Goal: Task Accomplishment & Management: Complete application form

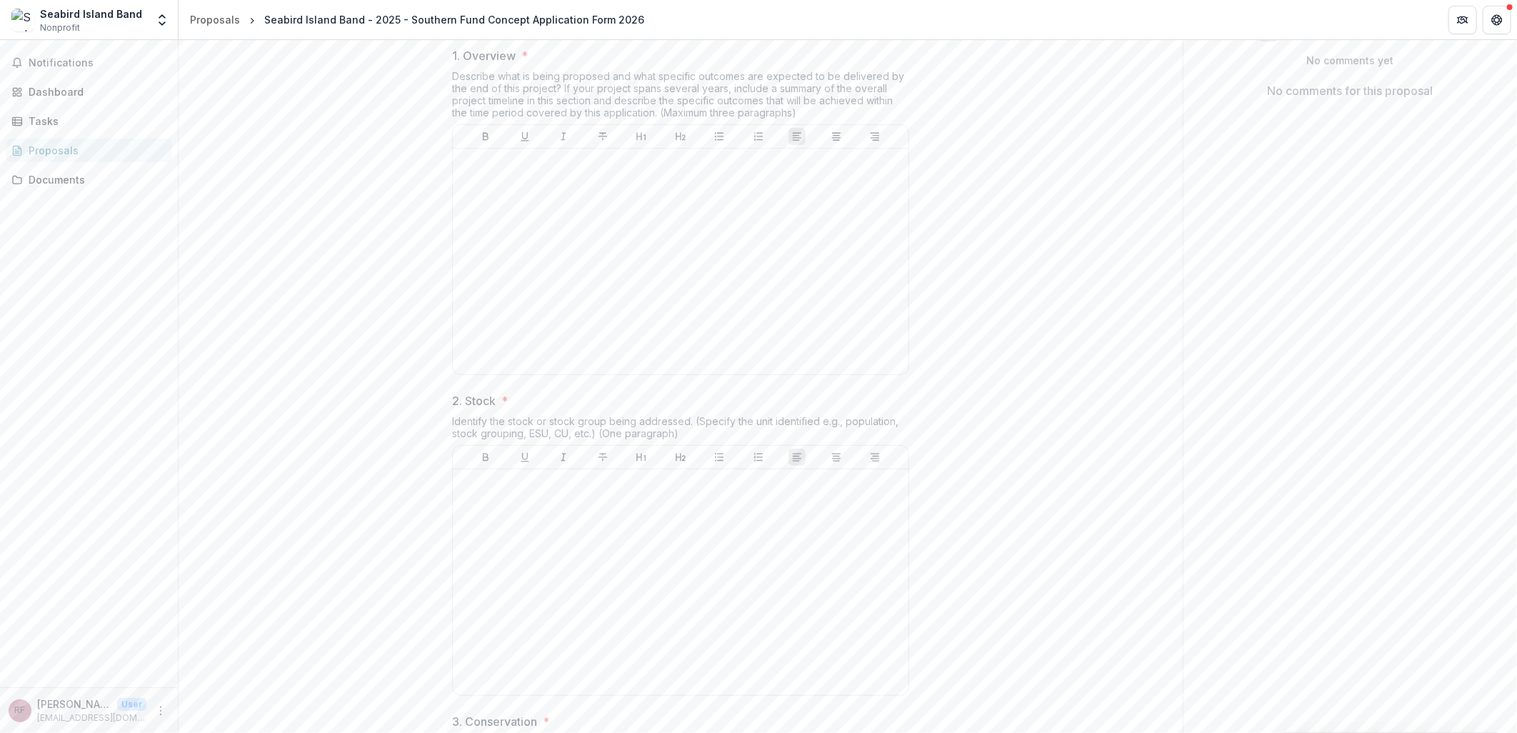
scroll to position [258, 0]
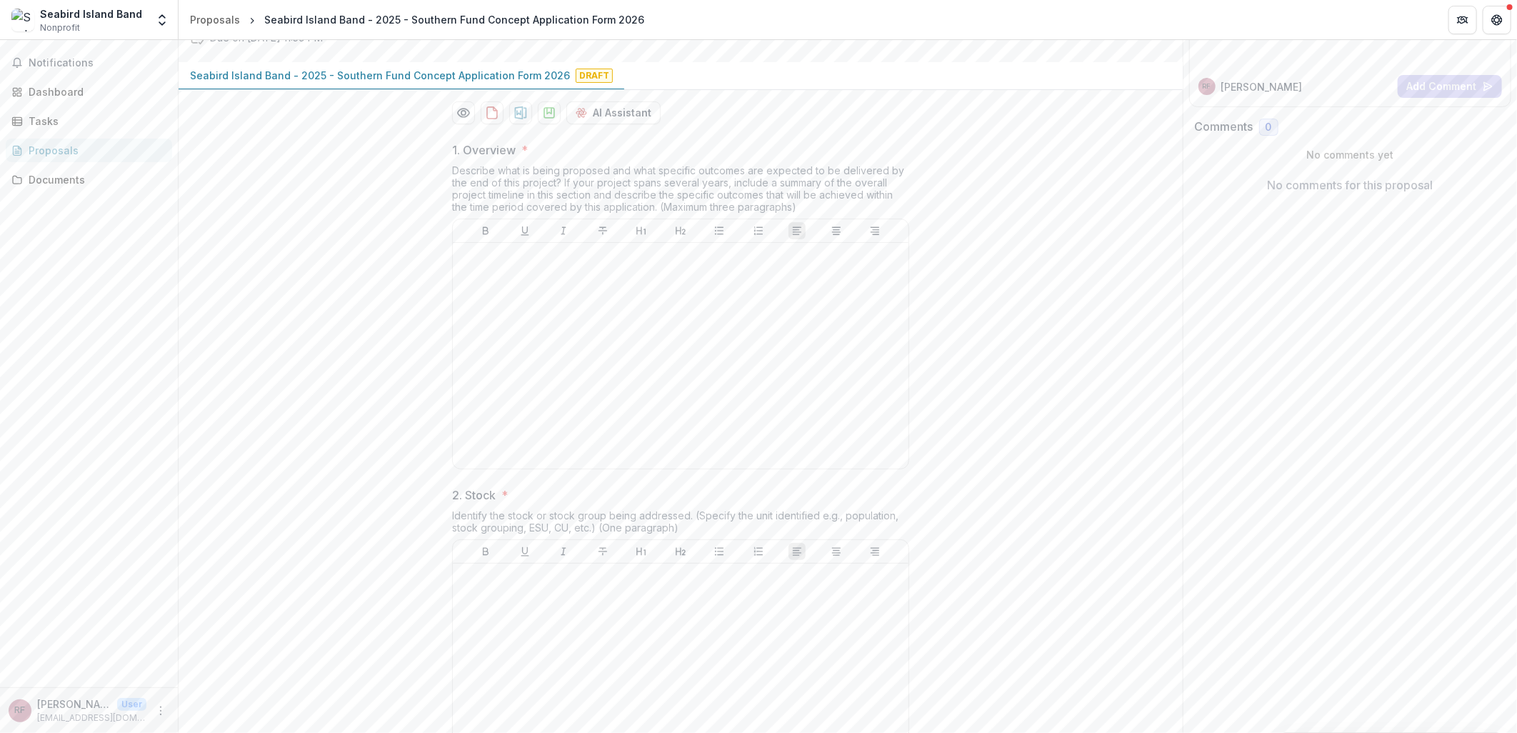
scroll to position [100, 0]
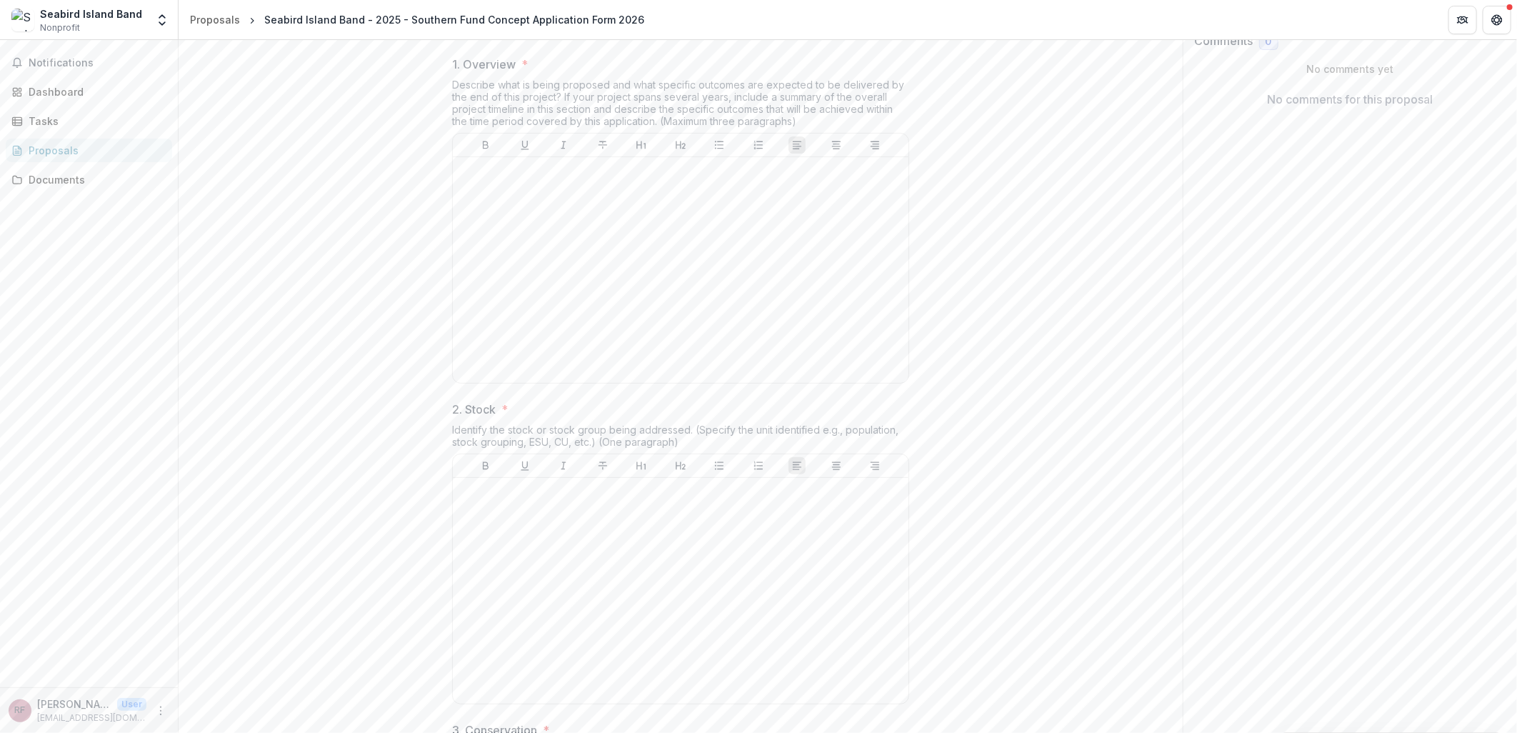
scroll to position [213, 0]
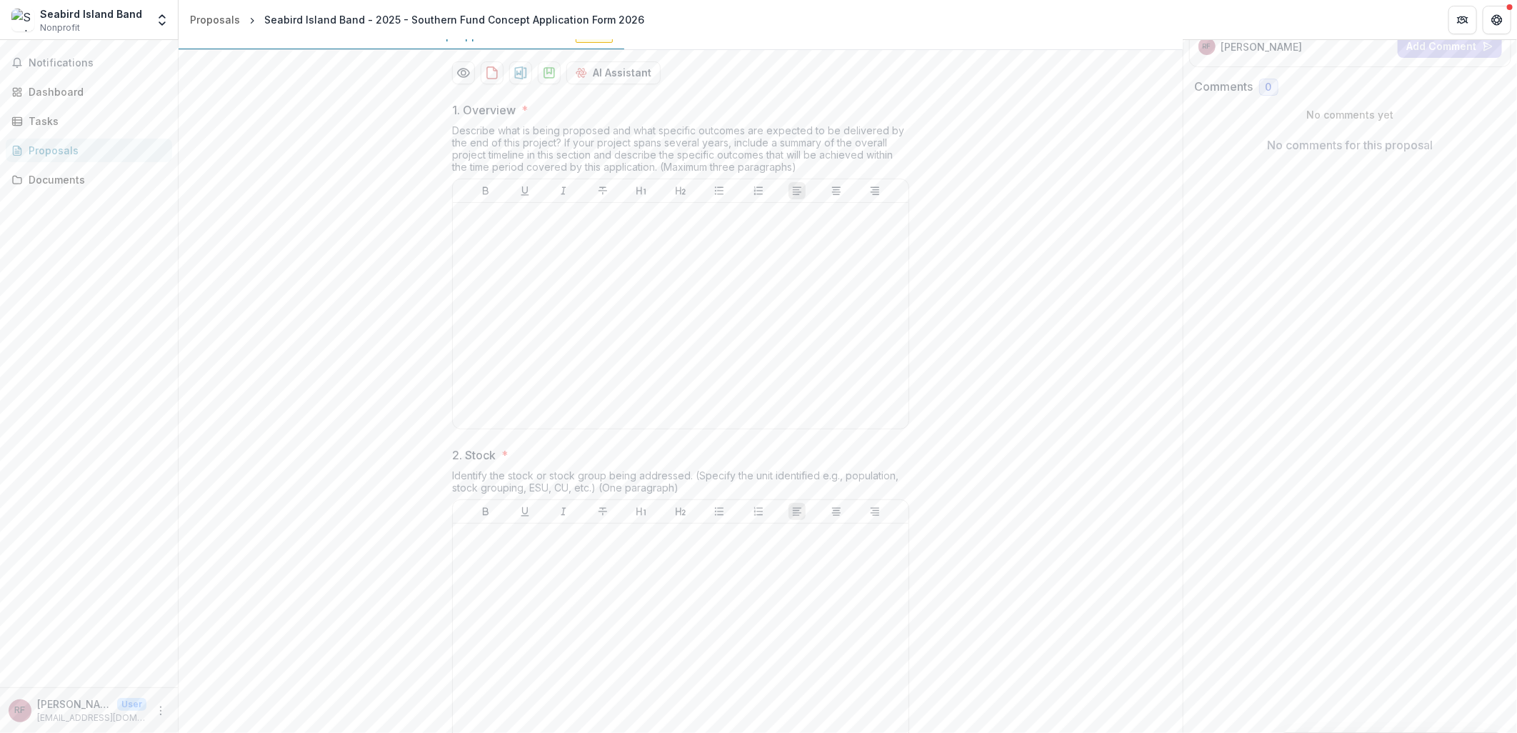
drag, startPoint x: 388, startPoint y: 154, endPoint x: 327, endPoint y: 286, distance: 145.4
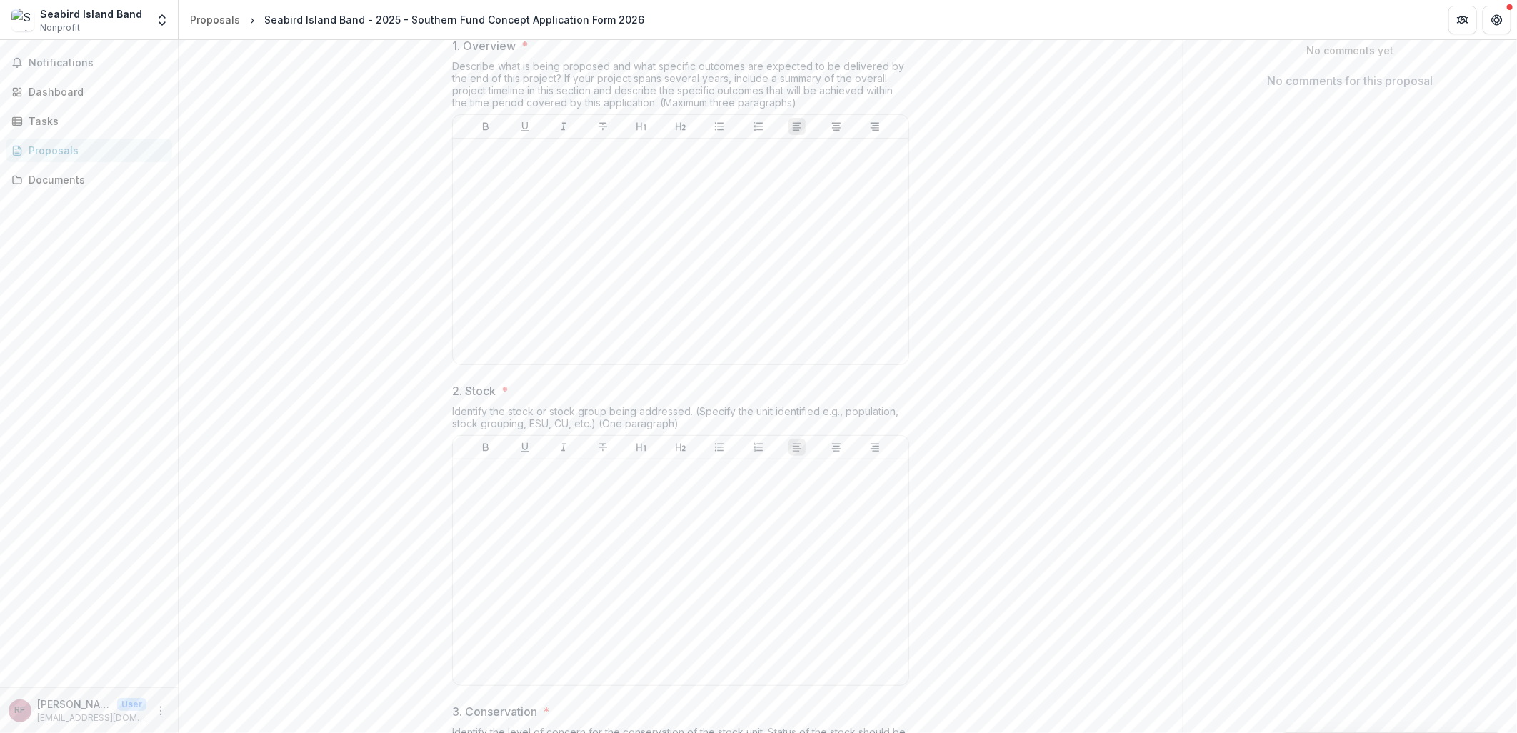
scroll to position [273, 0]
click at [551, 362] on div at bounding box center [680, 255] width 444 height 214
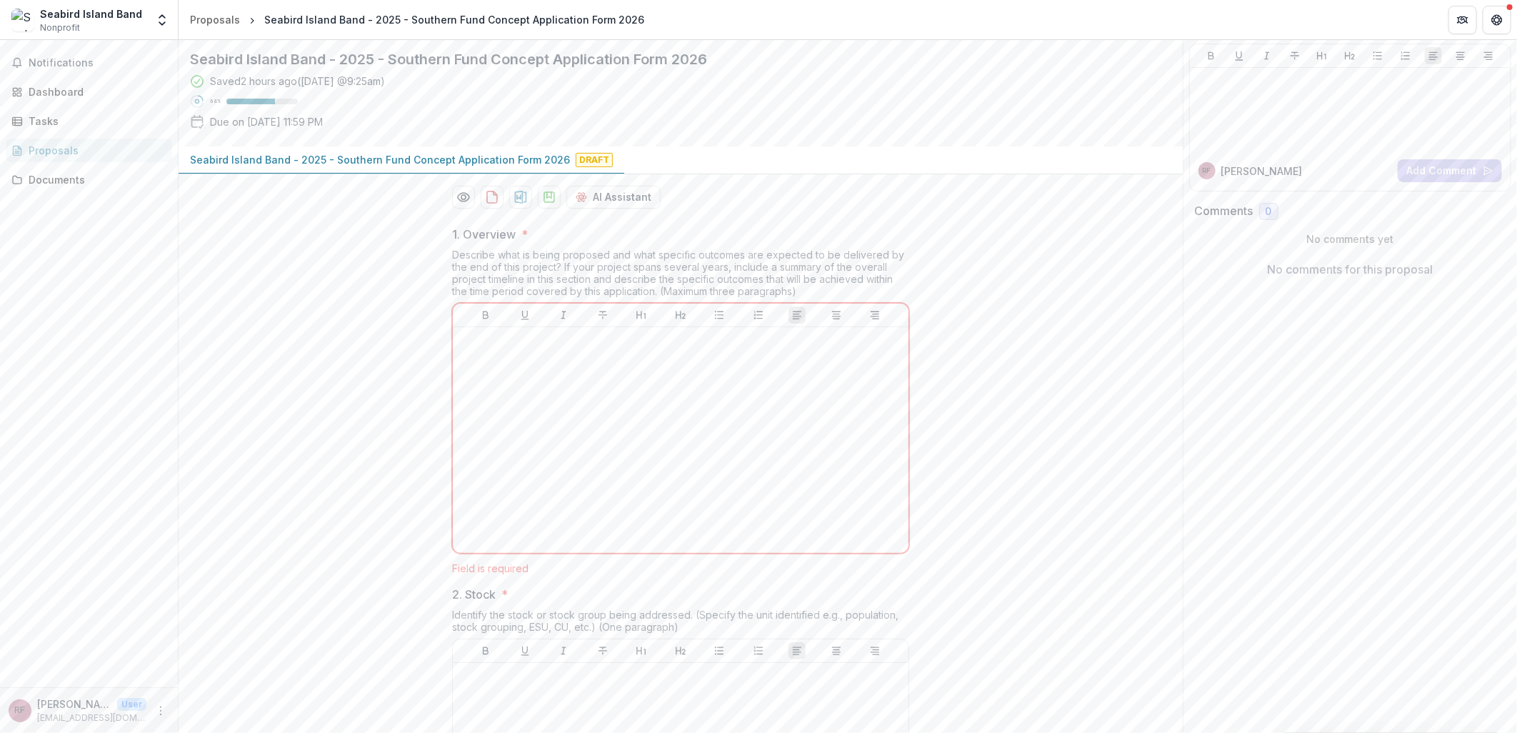
scroll to position [50, 0]
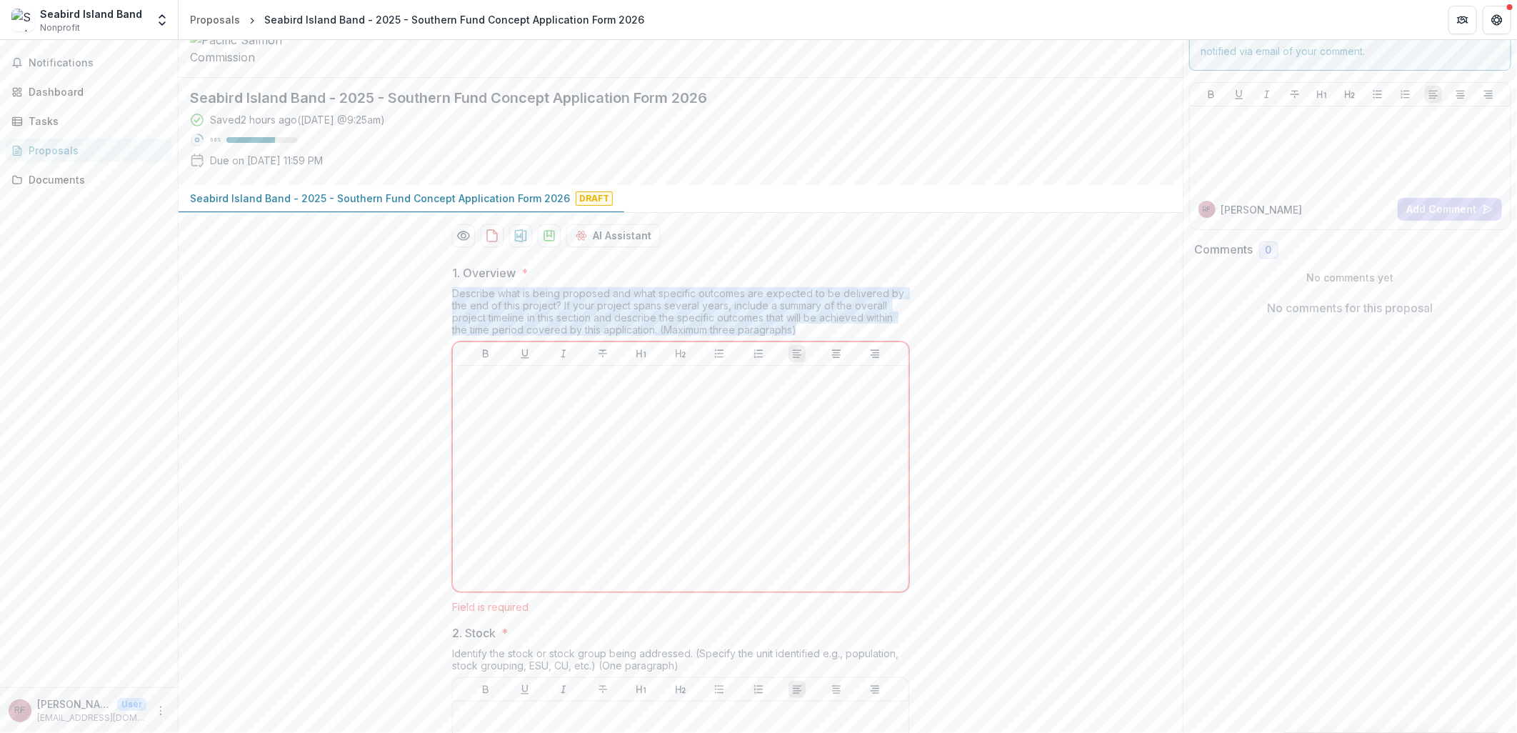
drag, startPoint x: 451, startPoint y: 398, endPoint x: 820, endPoint y: 436, distance: 371.2
click at [820, 341] on div "Describe what is being proposed and what specific outcomes are expected to be d…" at bounding box center [680, 314] width 457 height 54
copy div "Describe what is being proposed and what specific outcomes are expected to be d…"
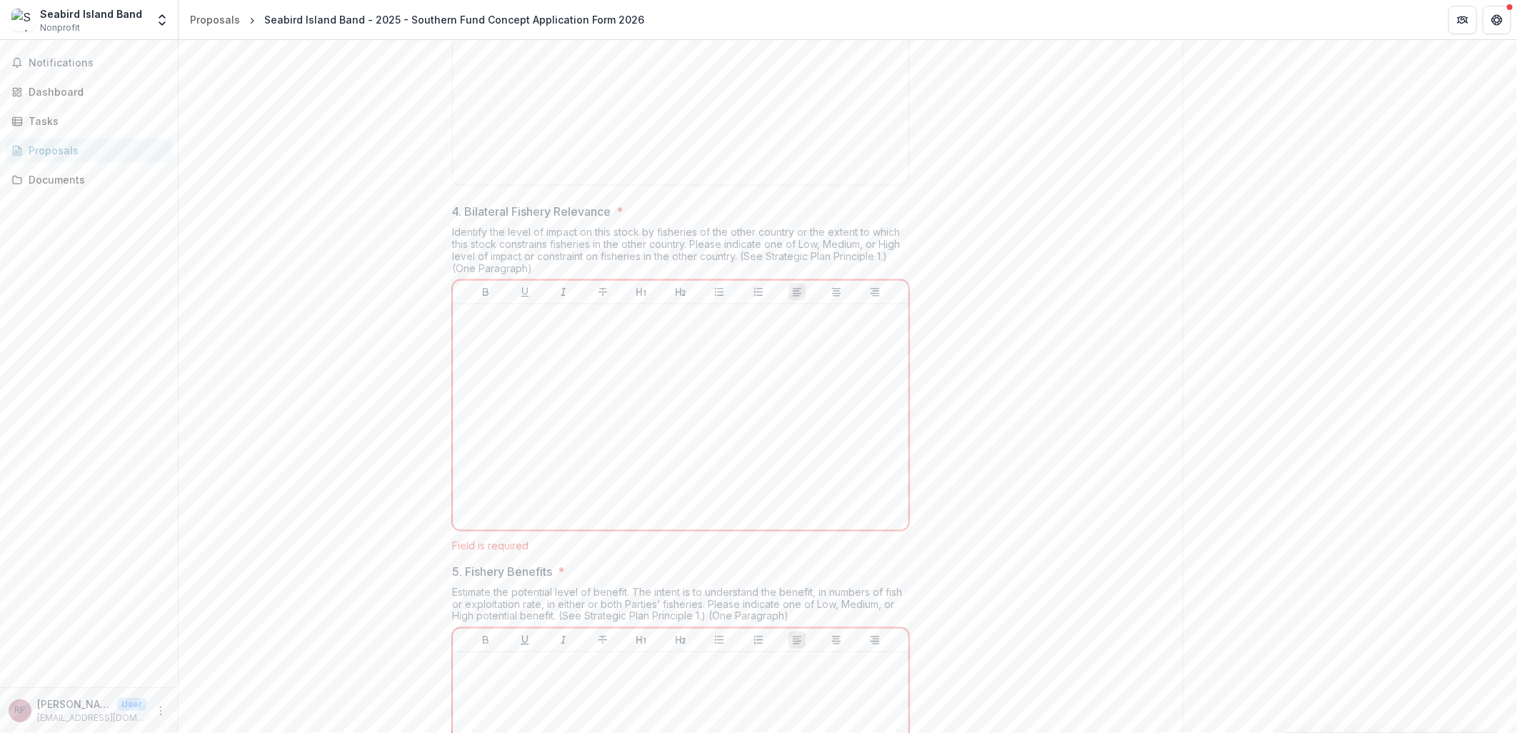
scroll to position [1478, 0]
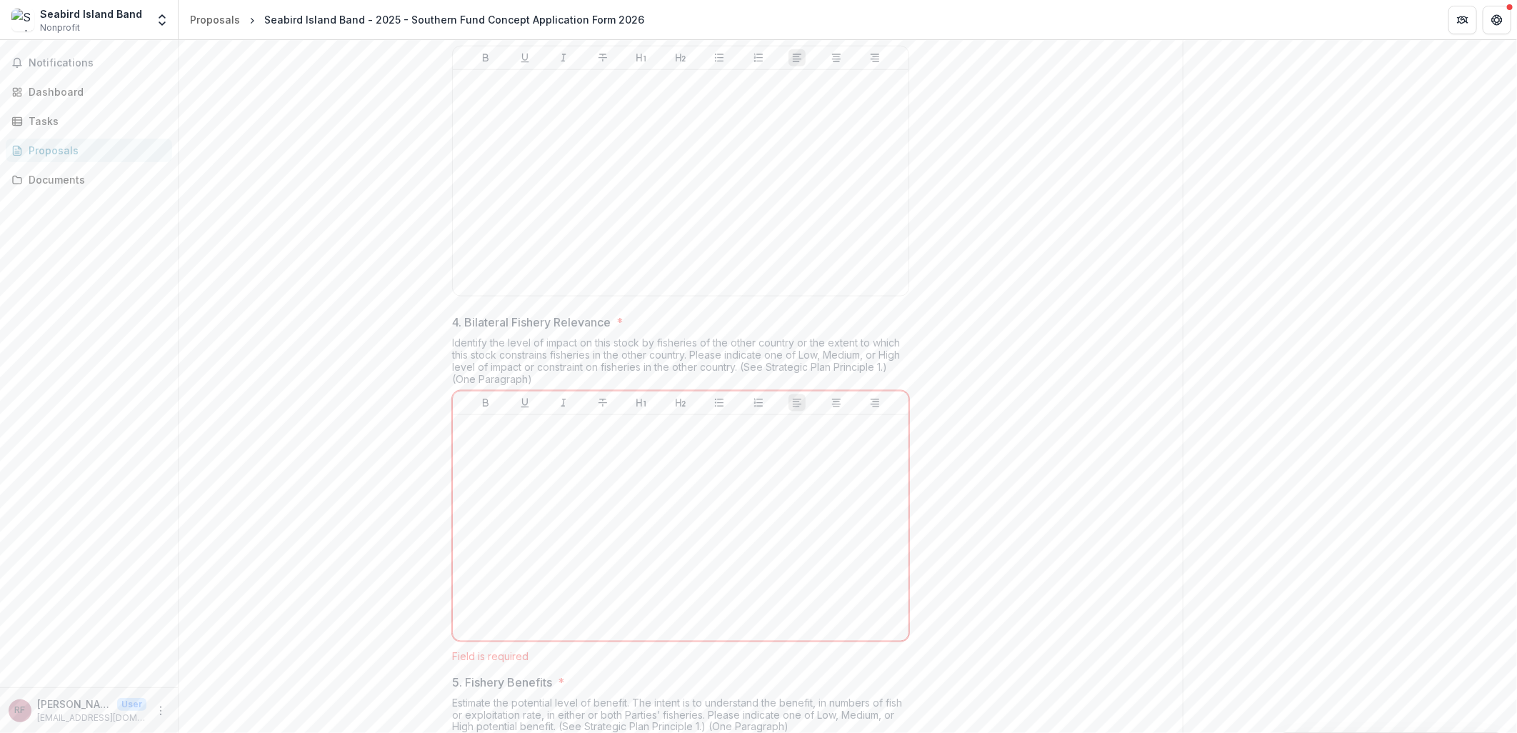
scroll to position [1002, 0]
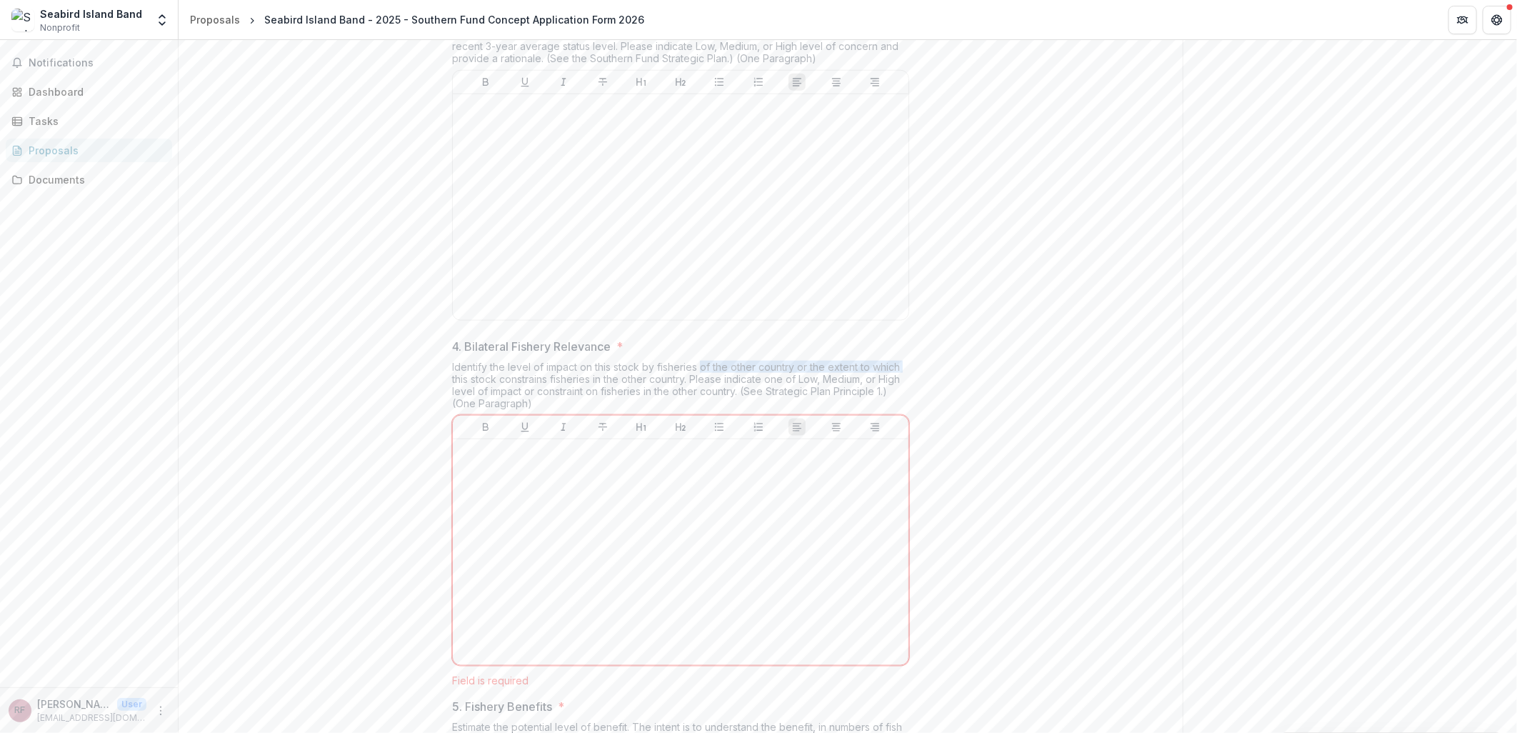
drag, startPoint x: 701, startPoint y: 472, endPoint x: 913, endPoint y: 472, distance: 212.1
click at [913, 472] on div "1. Overview * Describe what is being proposed and what specific outcomes are ex…" at bounding box center [681, 456] width 480 height 2311
click at [683, 415] on div "Identify the level of impact on this stock by fisheries of the other country or…" at bounding box center [680, 388] width 457 height 54
drag, startPoint x: 683, startPoint y: 480, endPoint x: 698, endPoint y: 482, distance: 15.9
click at [698, 415] on div "Identify the level of impact on this stock by fisheries of the other country or…" at bounding box center [680, 388] width 457 height 54
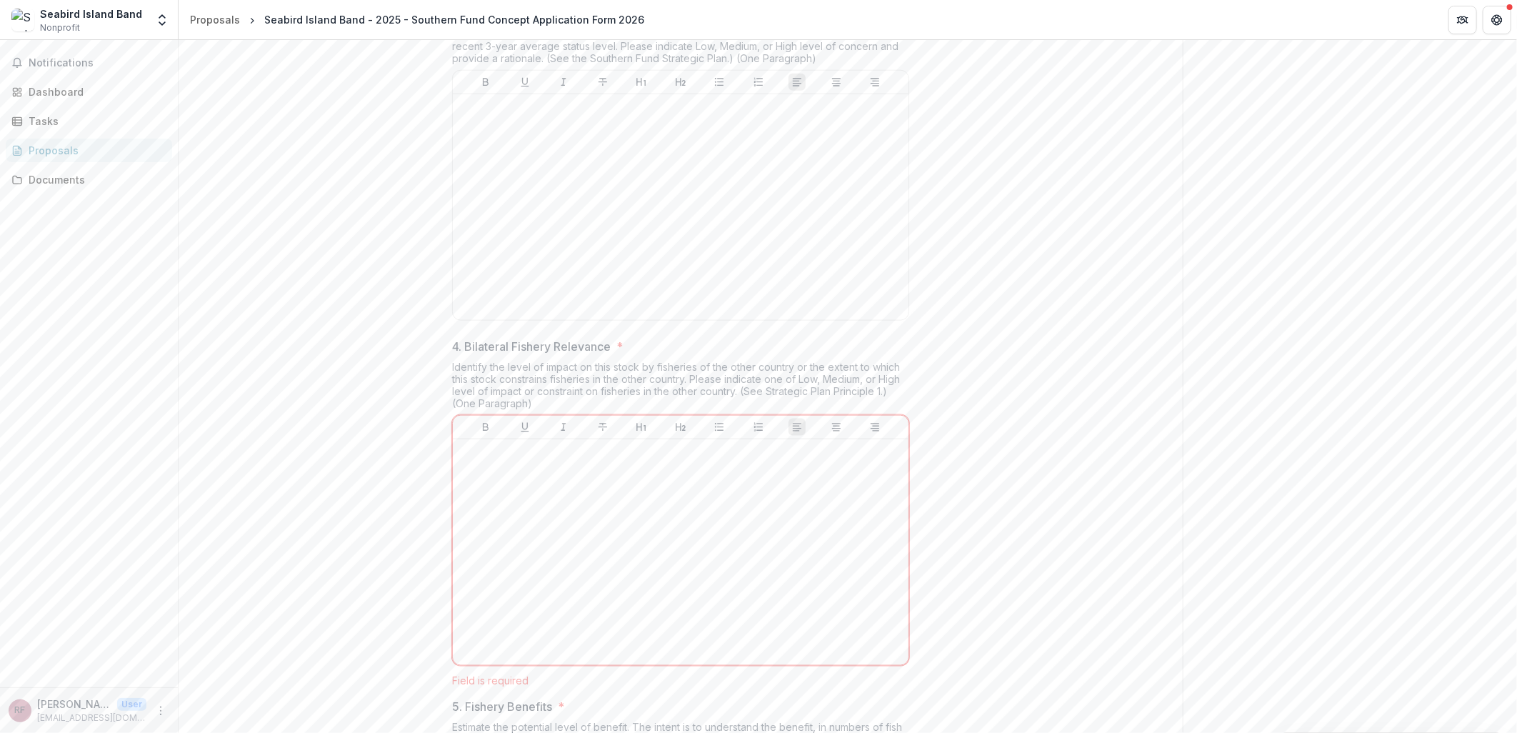
click at [833, 415] on div "Identify the level of impact on this stock by fisheries of the other country or…" at bounding box center [680, 388] width 457 height 54
click at [557, 415] on div "Identify the level of impact on this stock by fisheries of the other country or…" at bounding box center [680, 388] width 457 height 54
drag, startPoint x: 491, startPoint y: 491, endPoint x: 860, endPoint y: 493, distance: 368.5
click at [860, 415] on div "Identify the level of impact on this stock by fisheries of the other country or…" at bounding box center [680, 388] width 457 height 54
drag, startPoint x: 860, startPoint y: 493, endPoint x: 998, endPoint y: 506, distance: 139.1
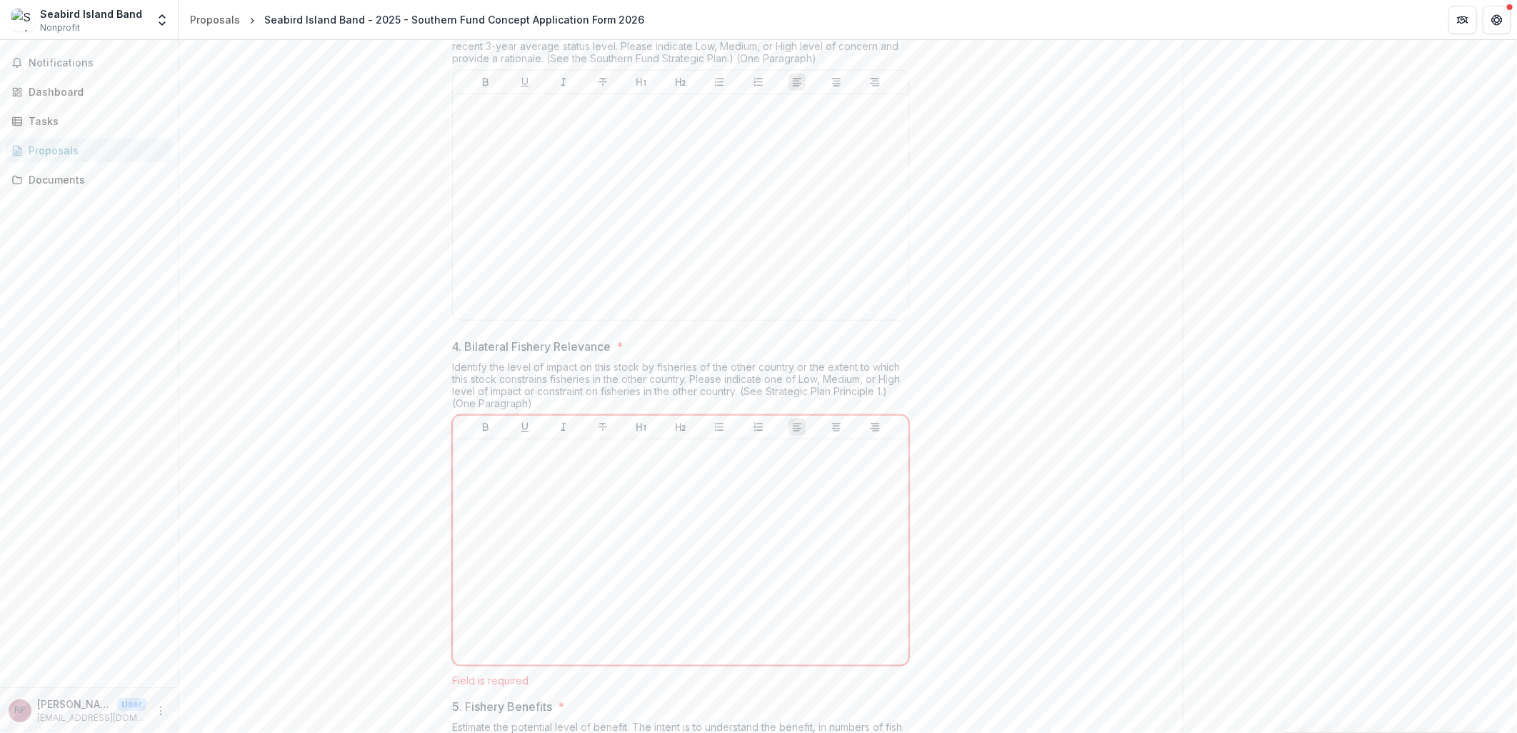
click at [998, 506] on div "1. Overview * Describe what is being proposed and what specific outcomes are ex…" at bounding box center [681, 456] width 1004 height 2311
drag, startPoint x: 882, startPoint y: 494, endPoint x: 761, endPoint y: 493, distance: 121.4
click at [761, 415] on div "Identify the level of impact on this stock by fisheries of the other country or…" at bounding box center [680, 388] width 457 height 54
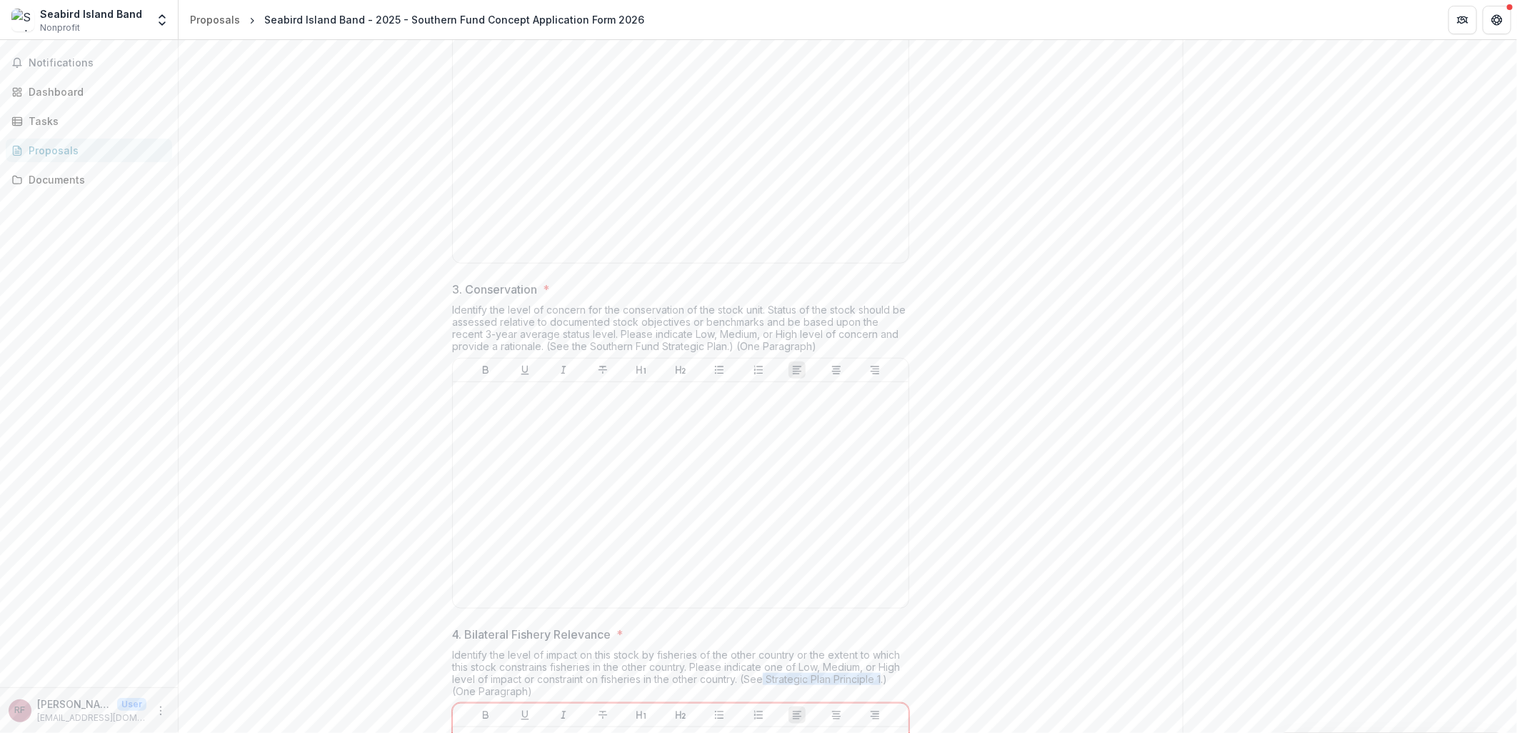
scroll to position [1269, 0]
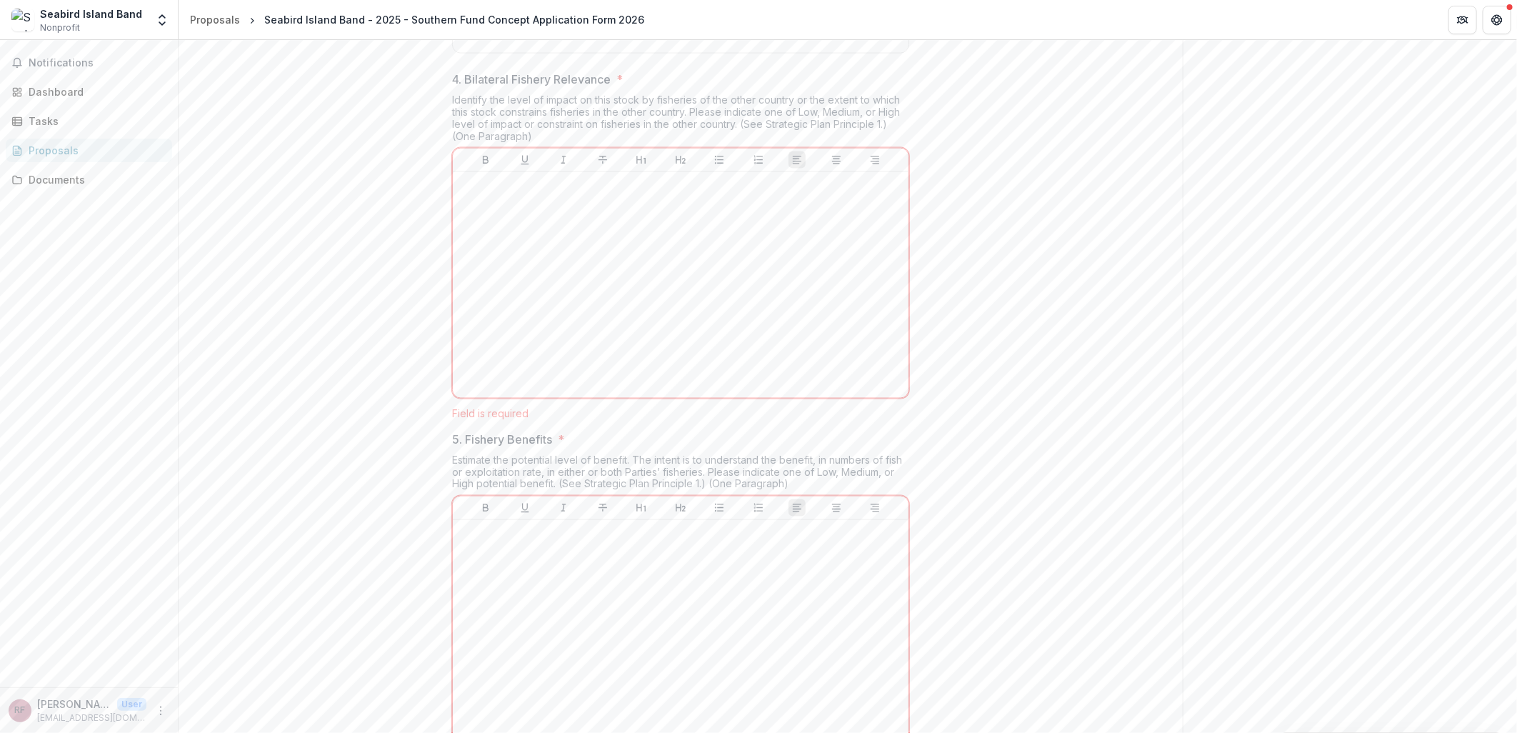
click at [1007, 401] on div "1. Overview * Describe what is being proposed and what specific outcomes are ex…" at bounding box center [681, 189] width 1004 height 2311
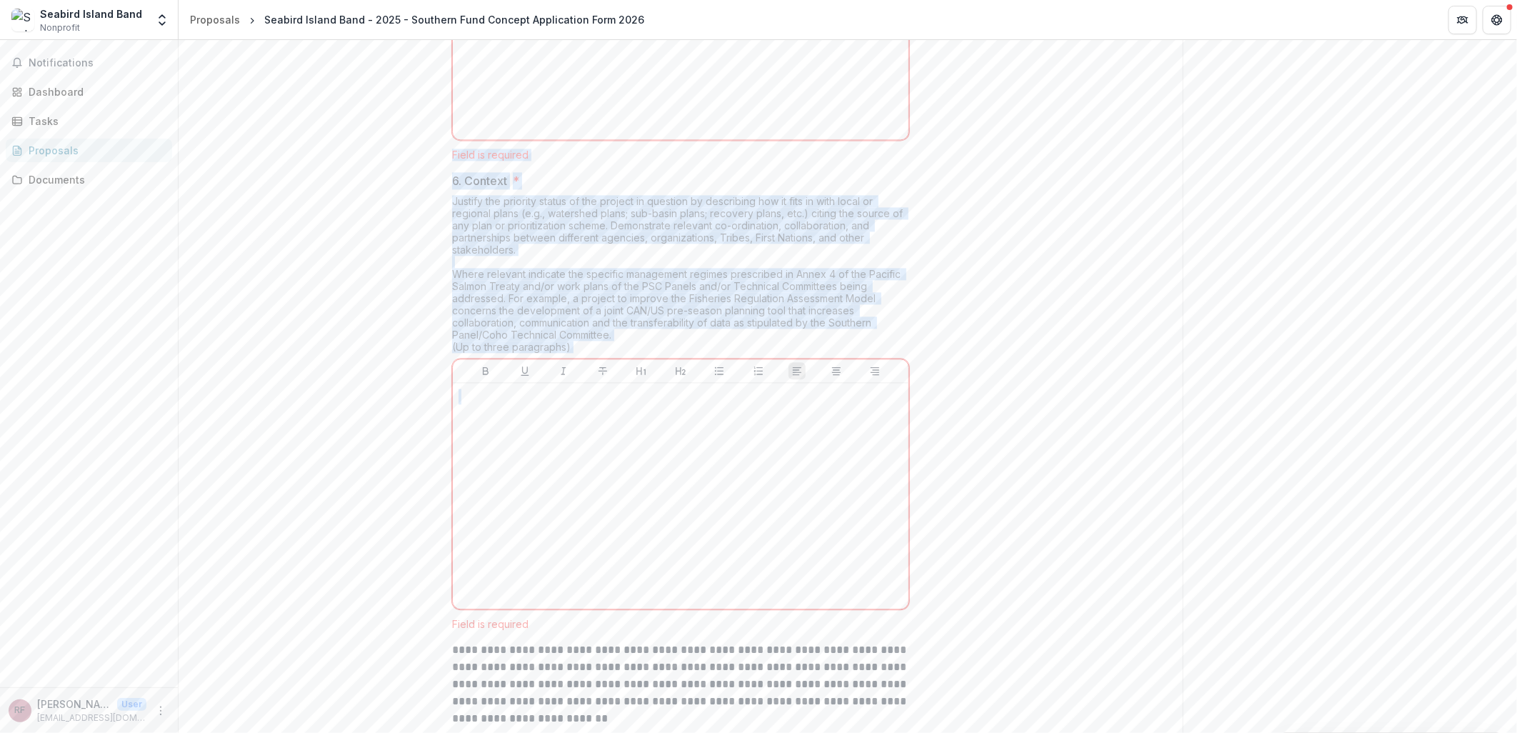
scroll to position [2033, 0]
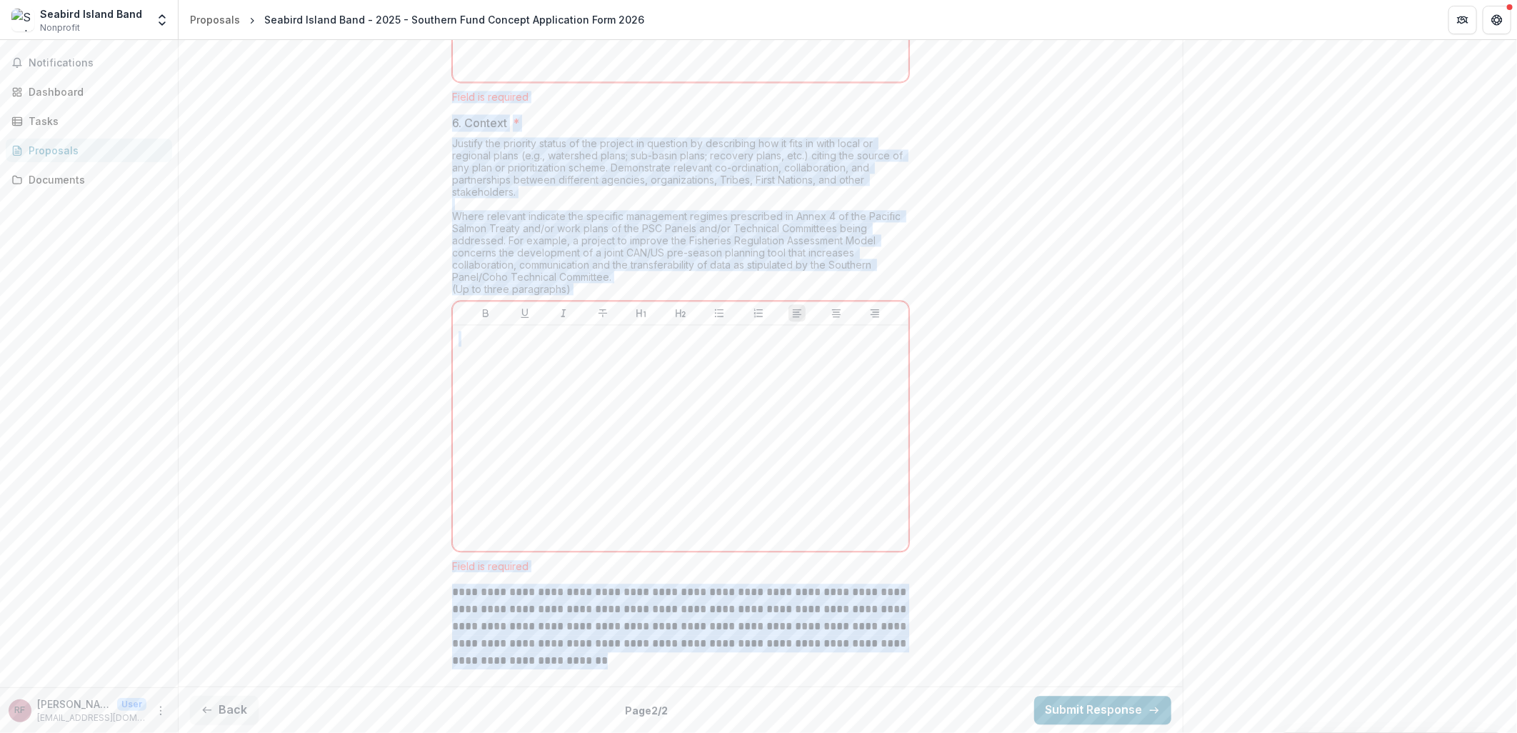
drag, startPoint x: 448, startPoint y: 428, endPoint x: 884, endPoint y: 658, distance: 492.9
copy div "1. Overview * Describe what is being proposed and what specific outcomes are ex…"
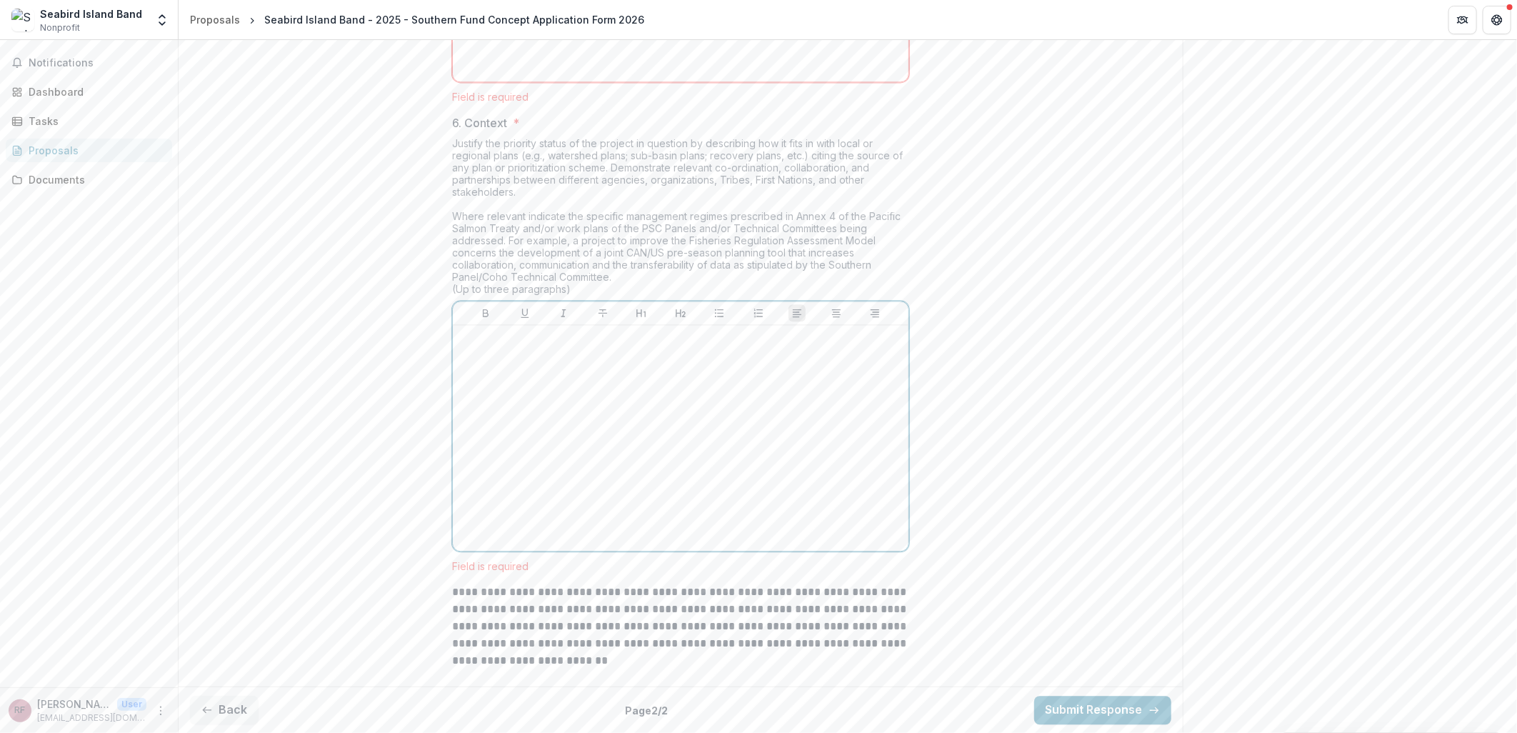
click at [861, 389] on div at bounding box center [680, 438] width 444 height 214
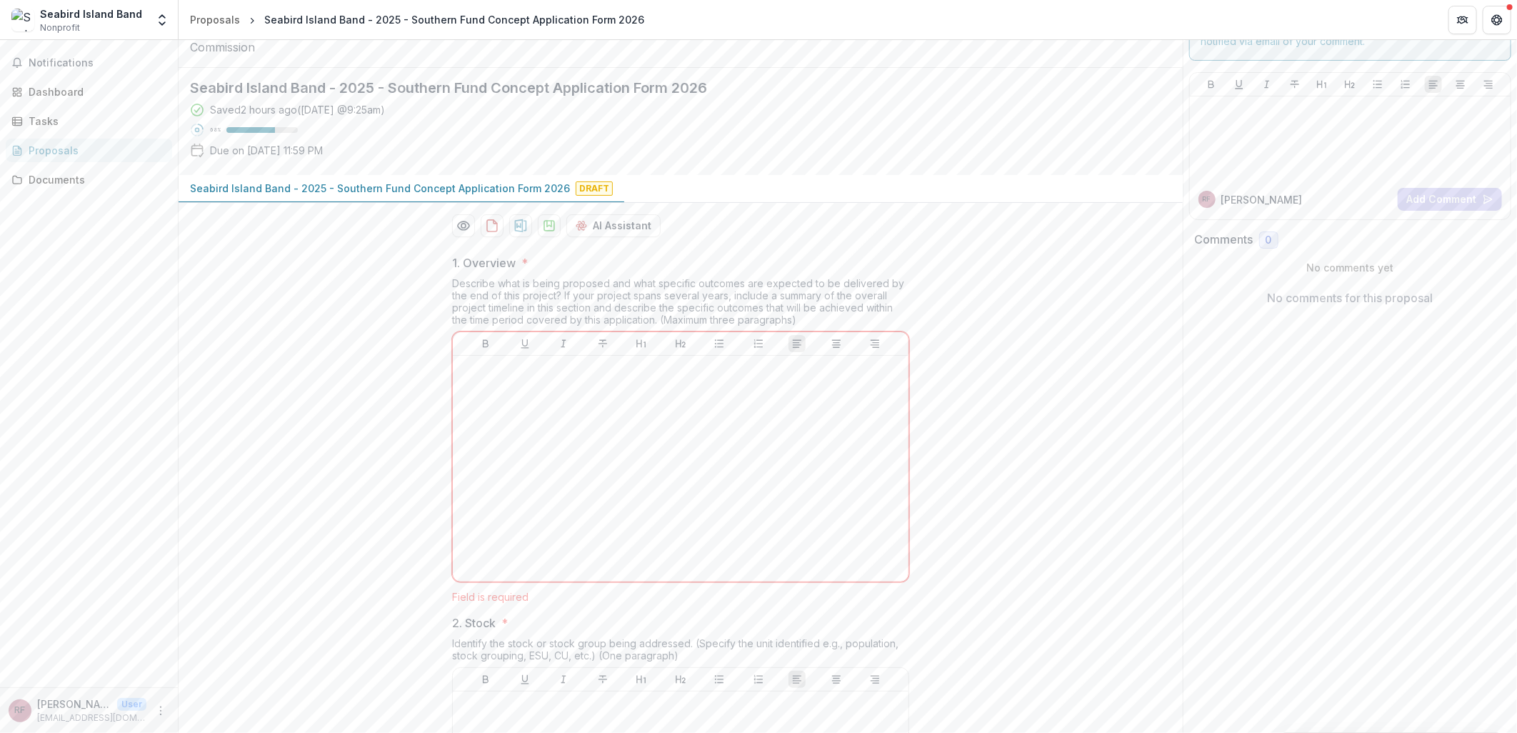
scroll to position [0, 0]
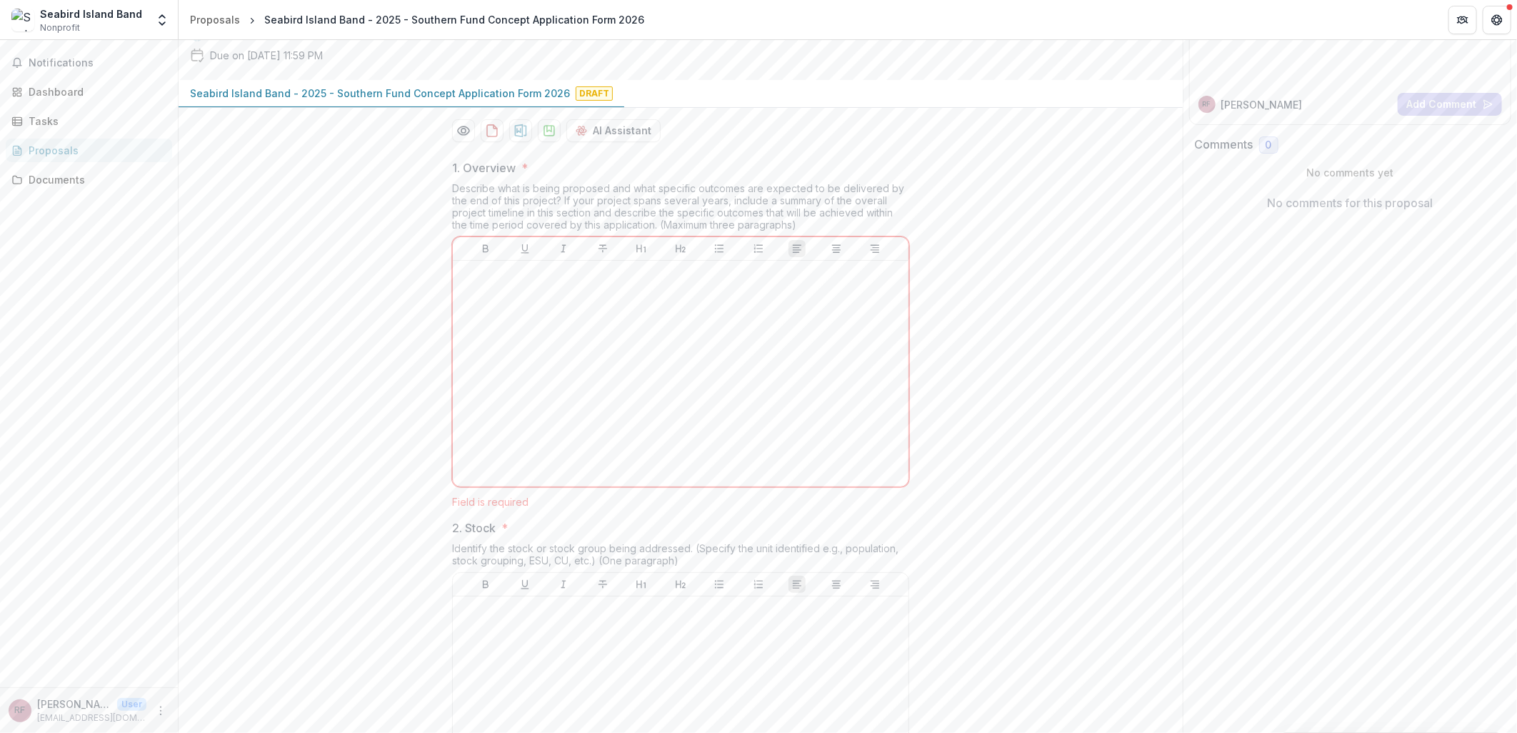
scroll to position [79, 0]
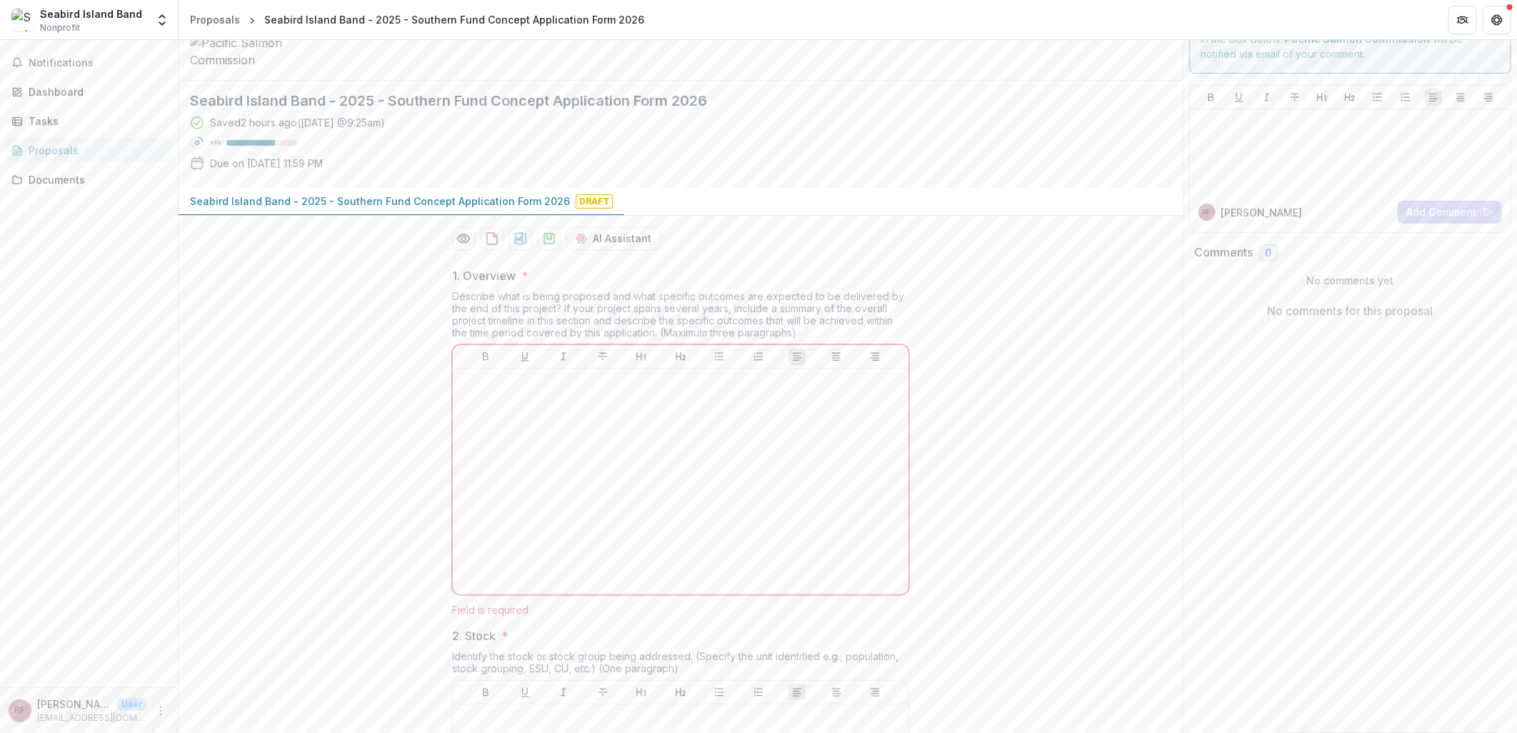
scroll to position [0, 0]
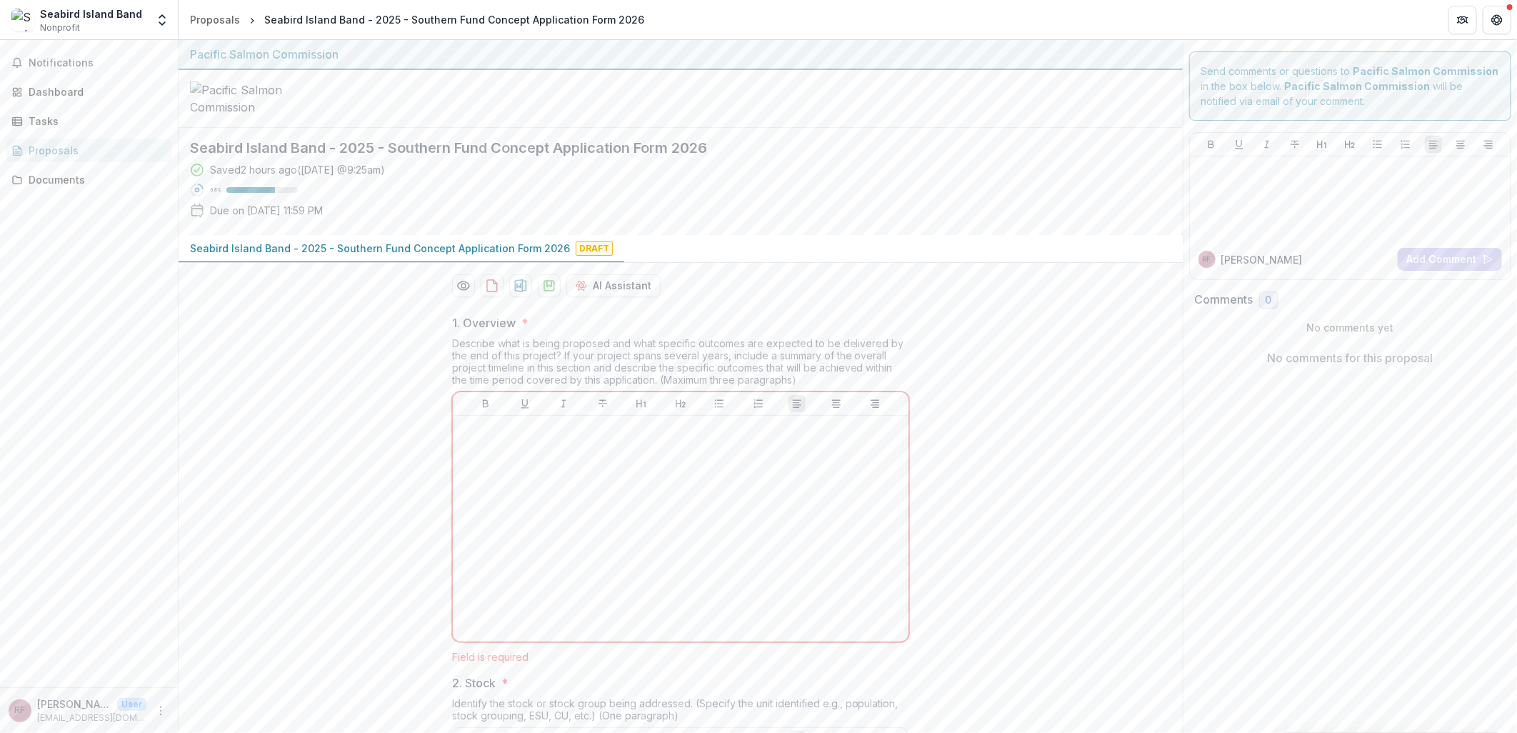
click at [441, 297] on div "AI Assistant" at bounding box center [681, 280] width 480 height 34
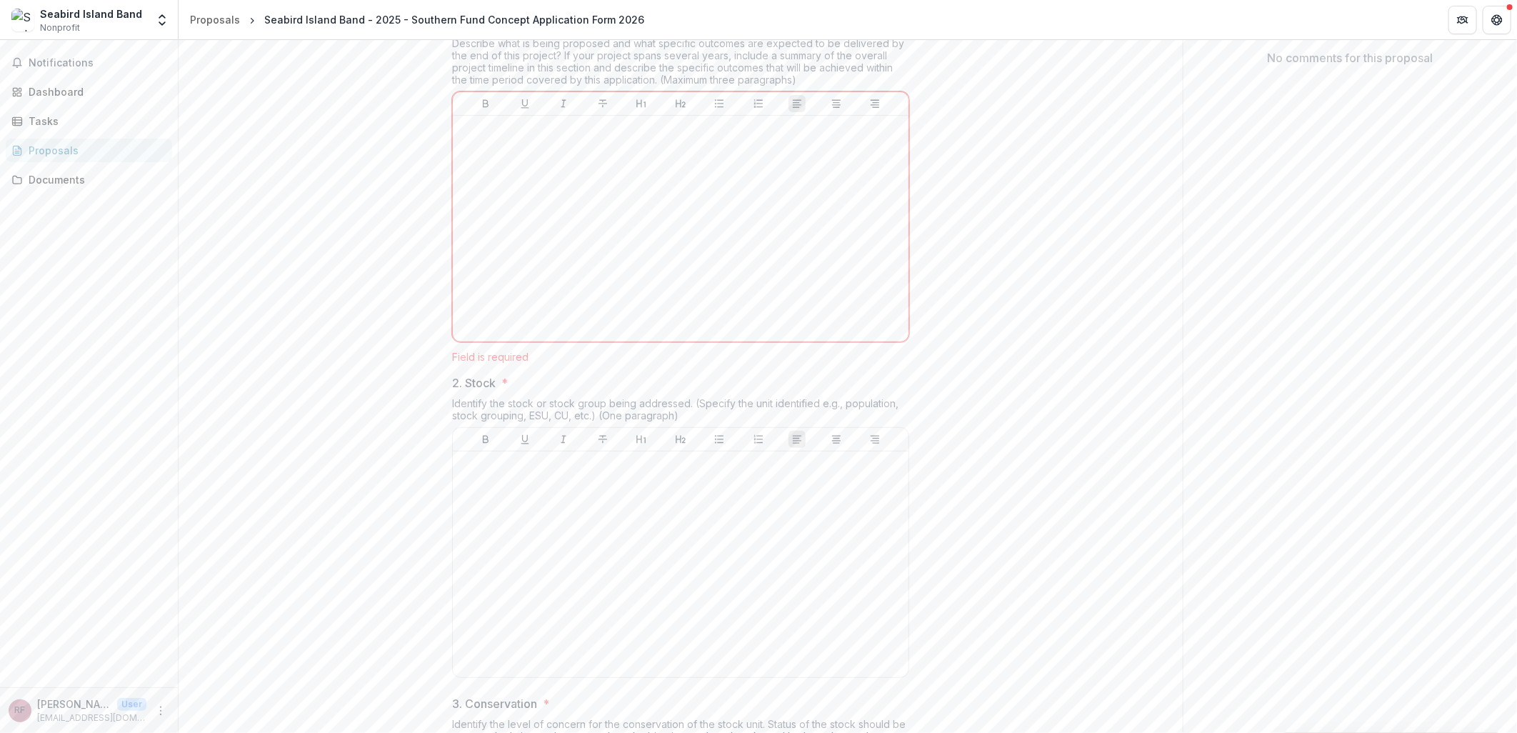
scroll to position [209, 0]
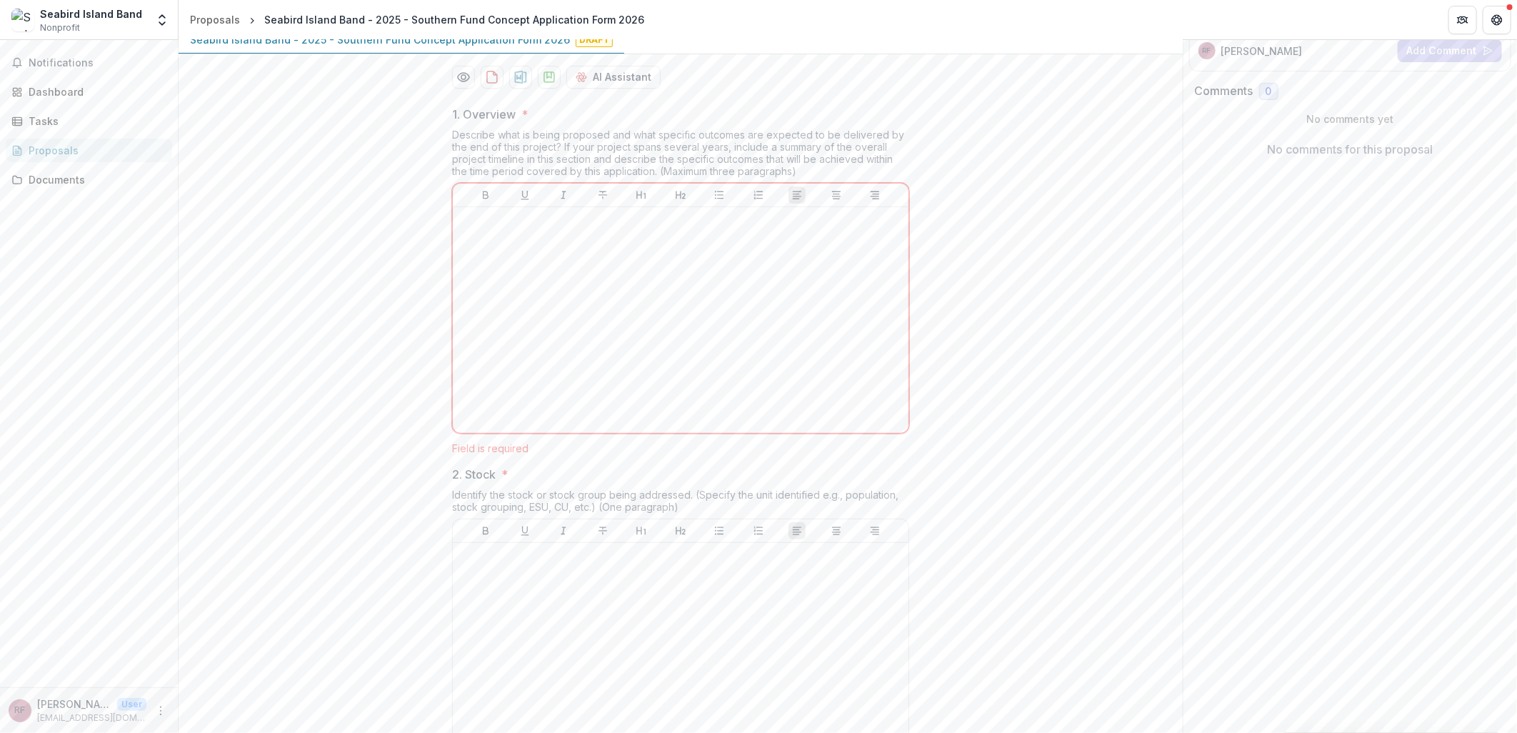
drag, startPoint x: 544, startPoint y: 51, endPoint x: 594, endPoint y: 34, distance: 52.8
